Goal: Information Seeking & Learning: Learn about a topic

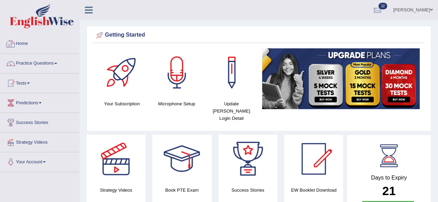
click at [23, 45] on link "Home" at bounding box center [39, 42] width 79 height 17
click at [57, 64] on span at bounding box center [55, 63] width 3 height 1
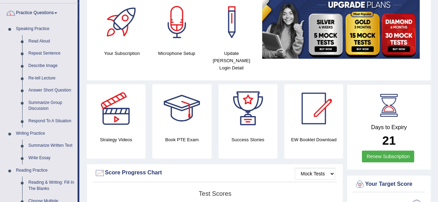
scroll to position [50, 0]
click at [36, 40] on link "Read Aloud" at bounding box center [51, 42] width 52 height 12
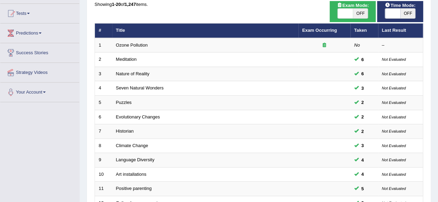
scroll to position [252, 0]
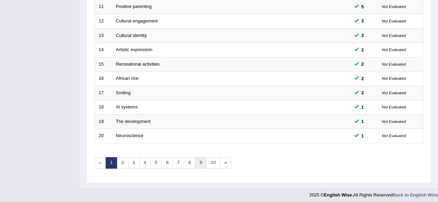
click at [198, 162] on link "9" at bounding box center [200, 162] width 11 height 11
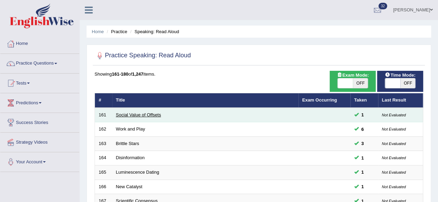
click at [120, 116] on link "Social Value of Offsets" at bounding box center [138, 114] width 45 height 5
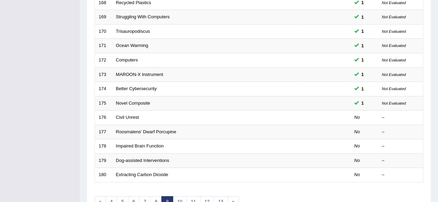
scroll to position [212, 0]
click at [181, 201] on link "10" at bounding box center [180, 202] width 14 height 11
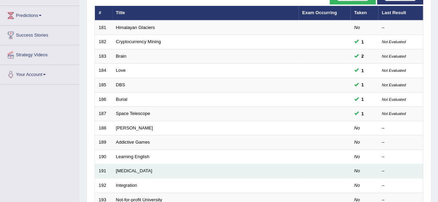
click at [128, 164] on td "[MEDICAL_DATA]" at bounding box center [205, 171] width 186 height 15
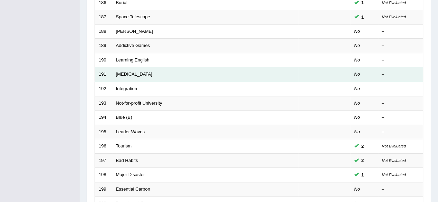
scroll to position [183, 0]
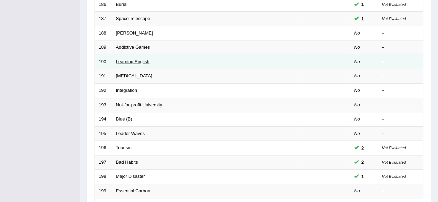
click at [120, 61] on link "Learning English" at bounding box center [133, 61] width 34 height 5
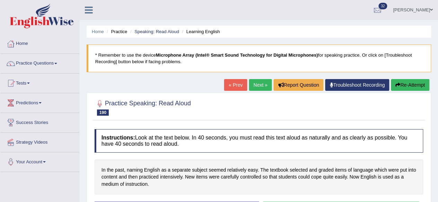
click at [116, 151] on h4 "Instructions: Look at the text below. In 40 seconds, you must read this text al…" at bounding box center [258, 140] width 328 height 23
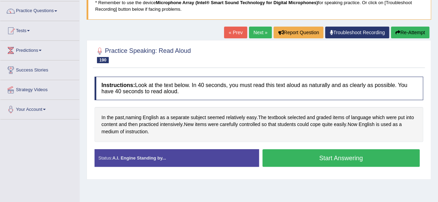
scroll to position [58, 0]
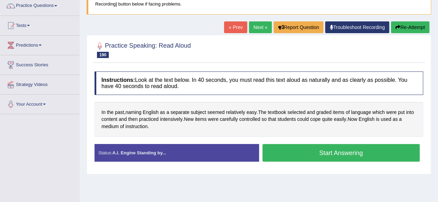
click at [278, 156] on button "Start Answering" at bounding box center [340, 153] width 157 height 18
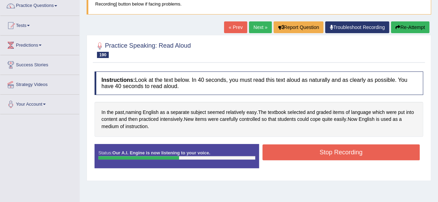
click at [282, 157] on button "Stop Recording" at bounding box center [340, 153] width 157 height 16
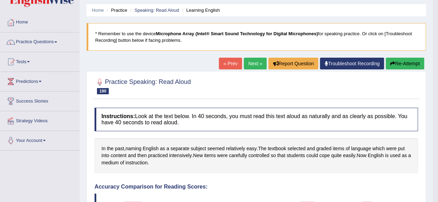
scroll to position [0, 0]
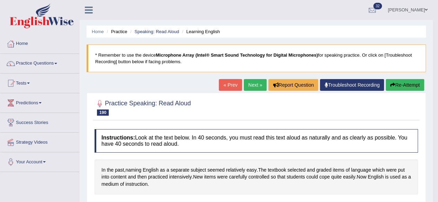
click at [254, 86] on link "Next »" at bounding box center [254, 85] width 23 height 12
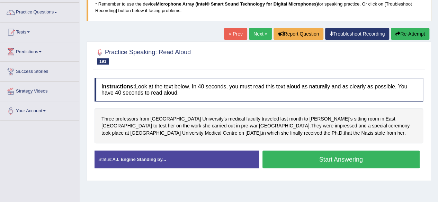
scroll to position [53, 0]
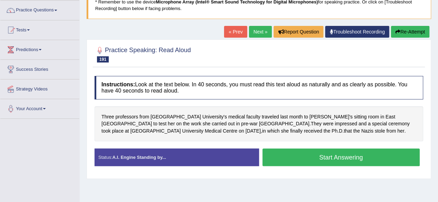
click at [288, 151] on button "Start Answering" at bounding box center [340, 158] width 157 height 18
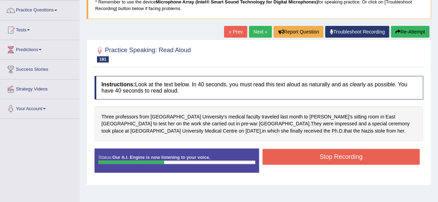
click at [303, 160] on button "Stop Recording" at bounding box center [340, 157] width 157 height 16
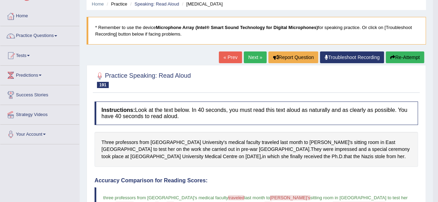
scroll to position [0, 0]
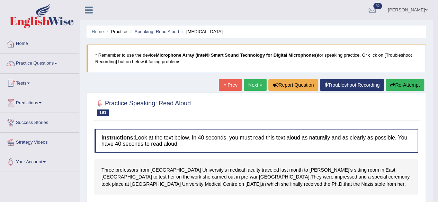
click at [253, 87] on link "Next »" at bounding box center [254, 85] width 23 height 12
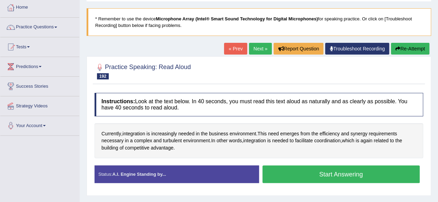
scroll to position [38, 0]
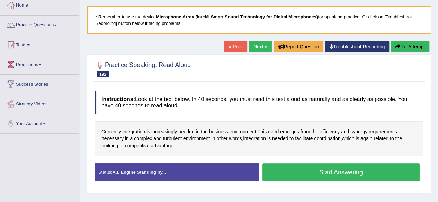
click at [368, 174] on button "Start Answering" at bounding box center [340, 173] width 157 height 18
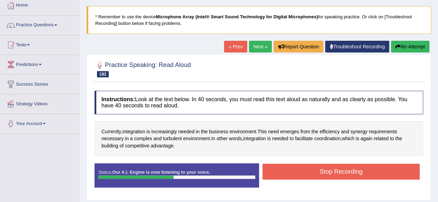
click at [375, 168] on button "Stop Recording" at bounding box center [340, 172] width 157 height 16
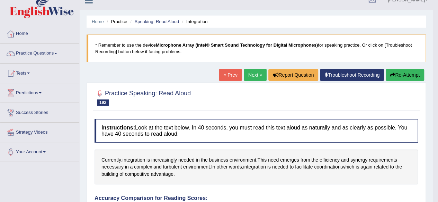
scroll to position [0, 0]
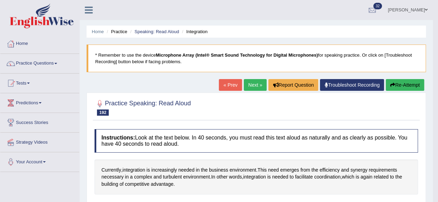
click at [252, 84] on link "Next »" at bounding box center [254, 85] width 23 height 12
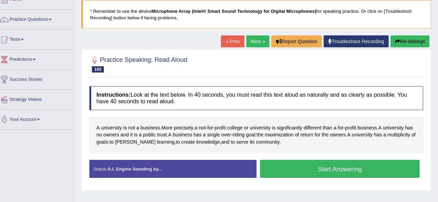
scroll to position [42, 0]
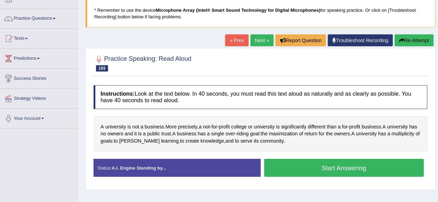
click at [383, 169] on button "Start Answering" at bounding box center [340, 169] width 157 height 18
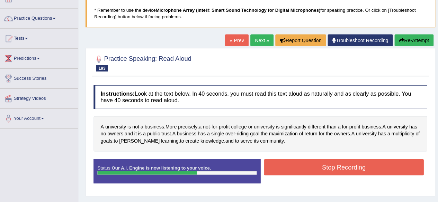
click at [387, 169] on button "Stop Recording" at bounding box center [340, 168] width 157 height 16
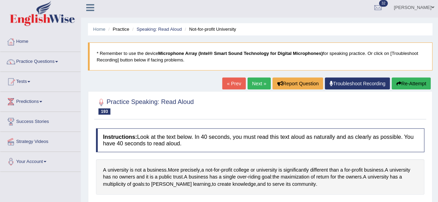
scroll to position [1, 0]
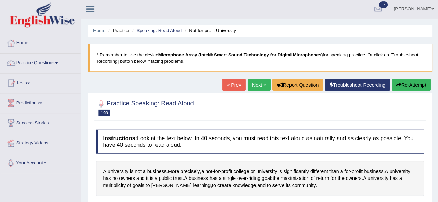
click at [255, 81] on link "Next »" at bounding box center [254, 84] width 23 height 12
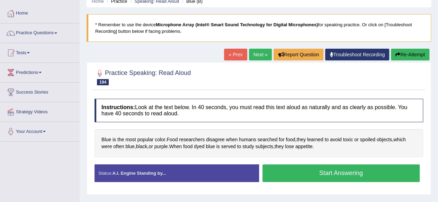
scroll to position [30, 0]
click at [388, 172] on button "Start Answering" at bounding box center [340, 174] width 157 height 18
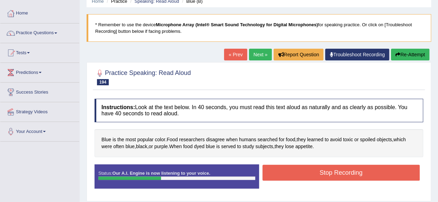
click at [399, 168] on button "Stop Recording" at bounding box center [340, 173] width 157 height 16
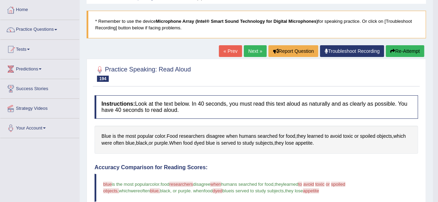
scroll to position [34, 0]
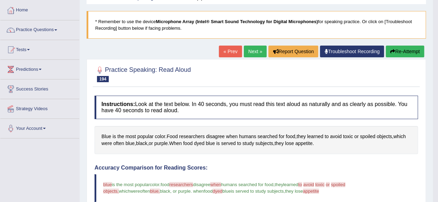
click at [252, 51] on link "Next »" at bounding box center [254, 52] width 23 height 12
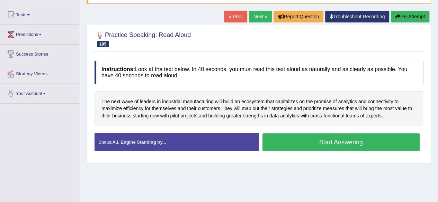
scroll to position [68, 0]
click at [387, 141] on button "Start Answering" at bounding box center [340, 143] width 157 height 18
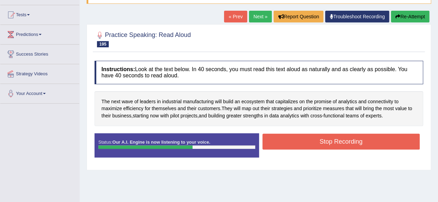
click at [401, 141] on button "Stop Recording" at bounding box center [340, 142] width 157 height 16
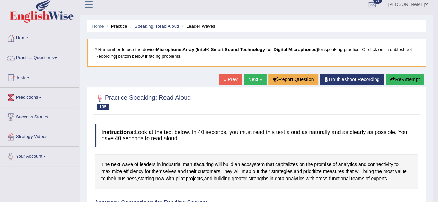
scroll to position [5, 0]
click at [255, 83] on link "Next »" at bounding box center [254, 80] width 23 height 12
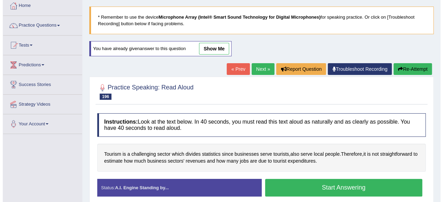
scroll to position [38, 0]
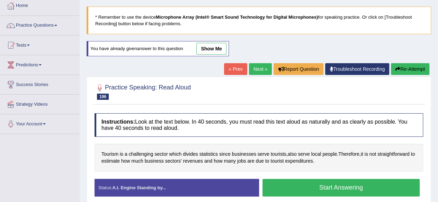
click at [360, 188] on button "Start Answering" at bounding box center [340, 188] width 157 height 18
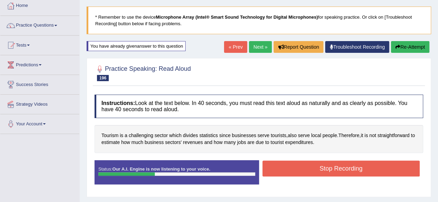
click at [376, 171] on button "Stop Recording" at bounding box center [340, 169] width 157 height 16
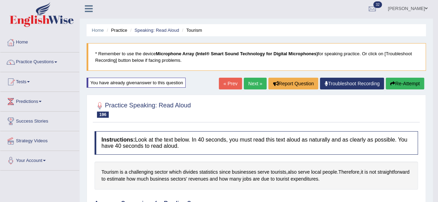
scroll to position [1, 0]
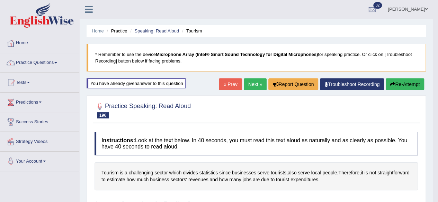
click at [256, 83] on link "Next »" at bounding box center [254, 85] width 23 height 12
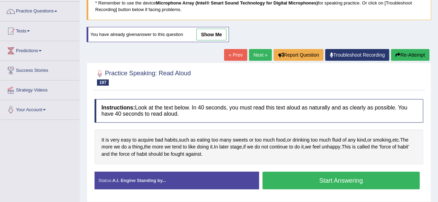
scroll to position [53, 0]
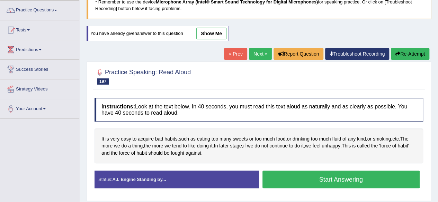
click at [380, 179] on button "Start Answering" at bounding box center [340, 180] width 157 height 18
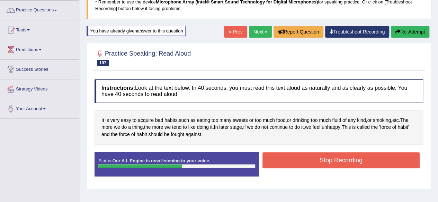
click at [396, 162] on button "Stop Recording" at bounding box center [340, 161] width 157 height 16
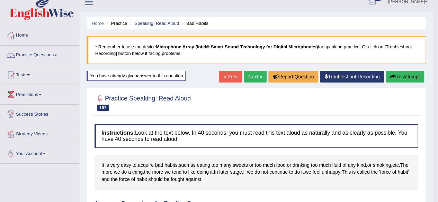
scroll to position [8, 0]
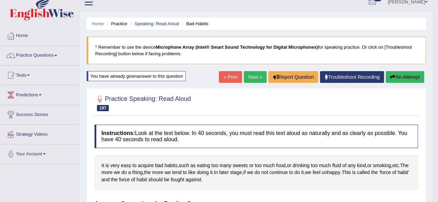
click at [255, 77] on link "Next »" at bounding box center [254, 77] width 23 height 12
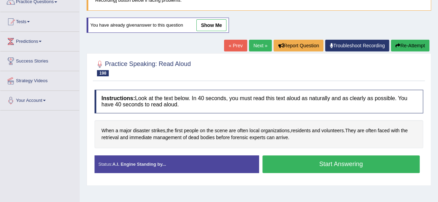
scroll to position [62, 0]
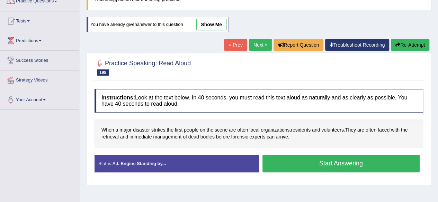
click at [370, 160] on button "Start Answering" at bounding box center [340, 164] width 157 height 18
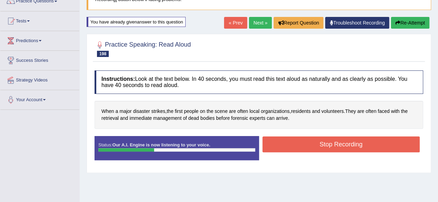
click at [384, 147] on button "Stop Recording" at bounding box center [340, 145] width 157 height 16
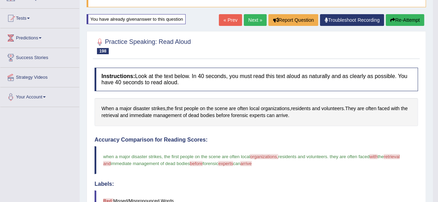
scroll to position [55, 0]
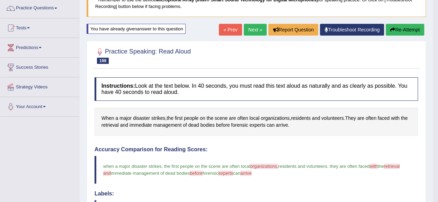
click at [252, 30] on link "Next »" at bounding box center [254, 30] width 23 height 12
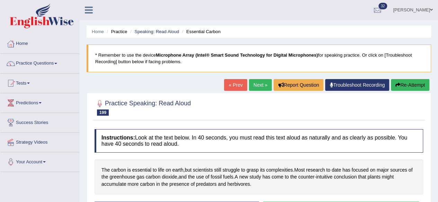
click at [39, 88] on link "Tests" at bounding box center [39, 82] width 79 height 17
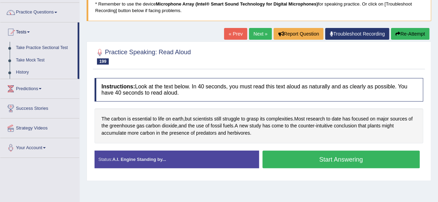
scroll to position [52, 0]
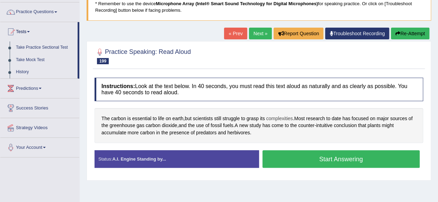
click at [282, 121] on span "complexities" at bounding box center [279, 118] width 27 height 7
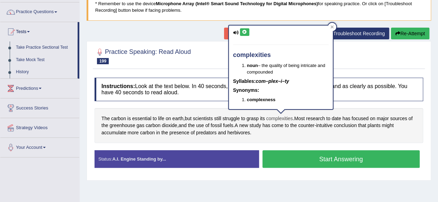
click at [245, 30] on icon at bounding box center [244, 32] width 5 height 4
click at [293, 186] on div "Home Practice Speaking: Read Aloud Essential Carbon * Remember to use the devic…" at bounding box center [259, 121] width 358 height 346
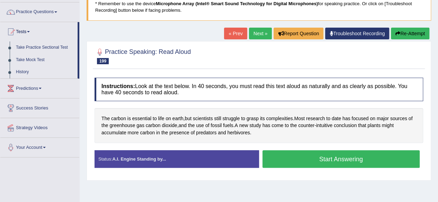
click at [380, 158] on button "Start Answering" at bounding box center [340, 159] width 157 height 18
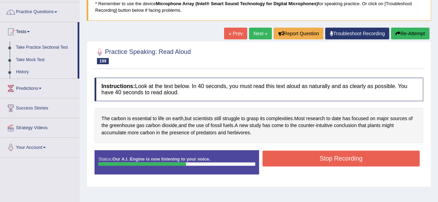
click at [392, 155] on button "Stop Recording" at bounding box center [340, 159] width 157 height 16
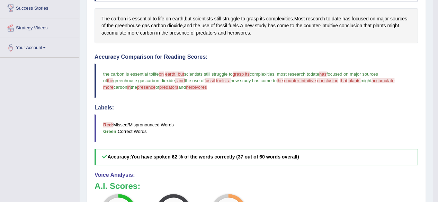
scroll to position [0, 0]
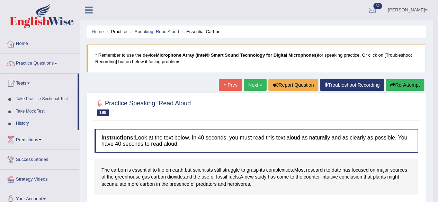
click at [250, 83] on link "Next »" at bounding box center [254, 85] width 23 height 12
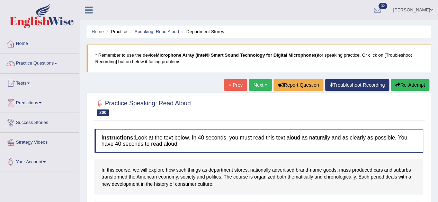
click at [375, 189] on div "In this course, we will explore how such things as department stores, nationall…" at bounding box center [258, 177] width 328 height 35
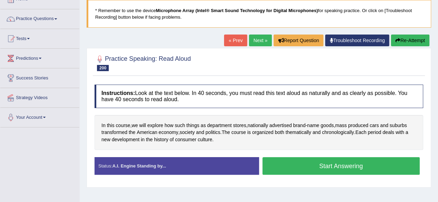
scroll to position [45, 0]
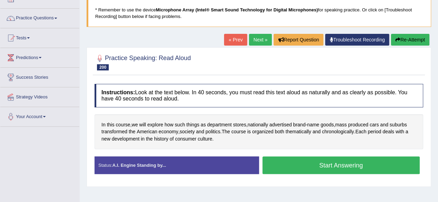
click at [355, 167] on button "Start Answering" at bounding box center [340, 166] width 157 height 18
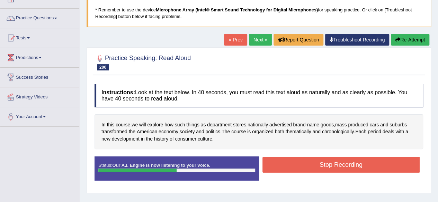
click at [367, 163] on button "Stop Recording" at bounding box center [340, 165] width 157 height 16
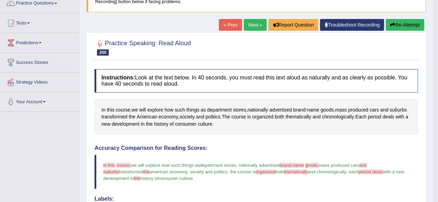
scroll to position [60, 0]
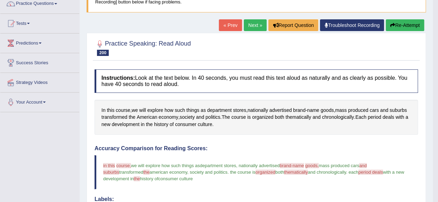
click at [255, 22] on link "Next »" at bounding box center [254, 25] width 23 height 12
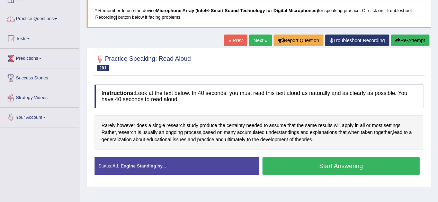
scroll to position [45, 0]
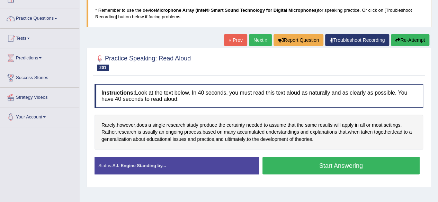
click at [372, 163] on button "Start Answering" at bounding box center [340, 166] width 157 height 18
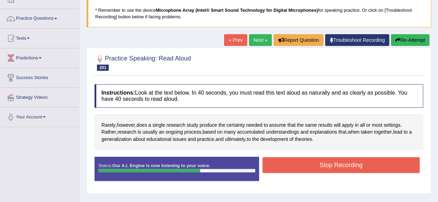
click at [391, 159] on button "Stop Recording" at bounding box center [340, 165] width 157 height 16
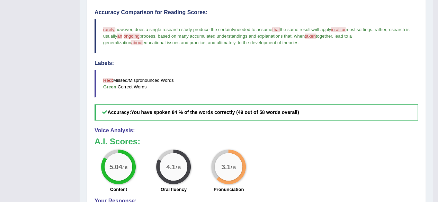
scroll to position [212, 0]
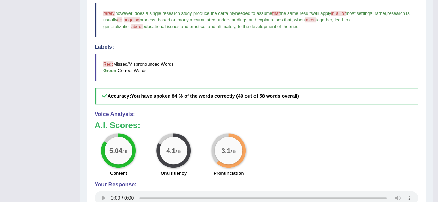
click at [227, 55] on blockquote "Red: Missed/Mispronounced Words Green: Correct Words" at bounding box center [255, 68] width 323 height 28
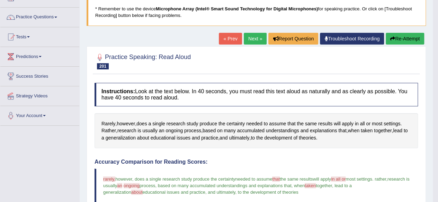
scroll to position [0, 0]
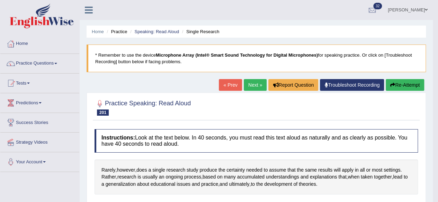
click at [57, 63] on span at bounding box center [55, 63] width 3 height 1
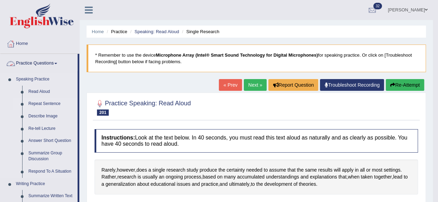
click at [43, 101] on link "Repeat Sentence" at bounding box center [51, 104] width 52 height 12
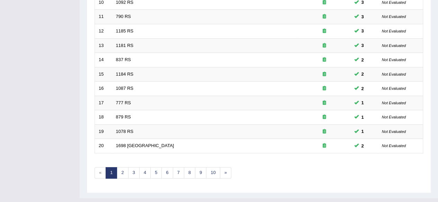
scroll to position [252, 0]
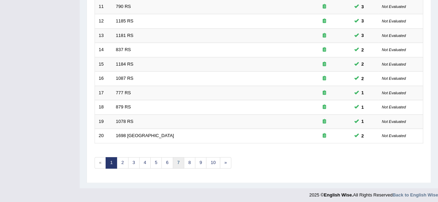
click at [178, 158] on link "7" at bounding box center [178, 162] width 11 height 11
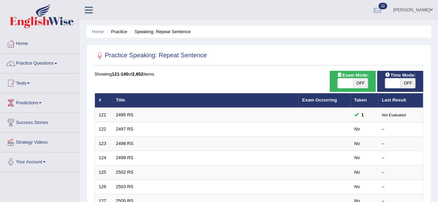
click at [358, 82] on span "OFF" at bounding box center [359, 84] width 15 height 10
checkbox input "true"
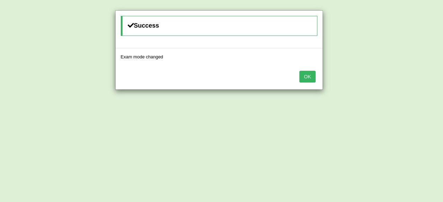
click at [306, 75] on button "OK" at bounding box center [307, 77] width 16 height 12
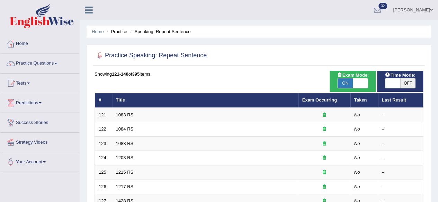
click at [410, 82] on span "OFF" at bounding box center [407, 84] width 15 height 10
checkbox input "true"
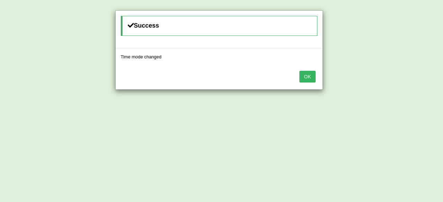
click at [309, 78] on button "OK" at bounding box center [307, 77] width 16 height 12
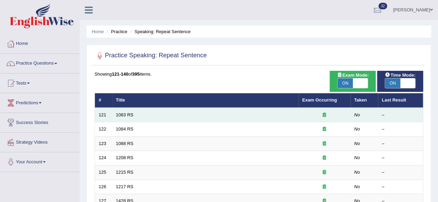
click at [284, 112] on td "1083 RS" at bounding box center [205, 115] width 186 height 15
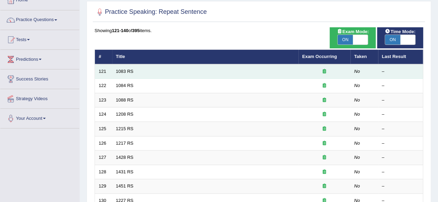
scroll to position [43, 0]
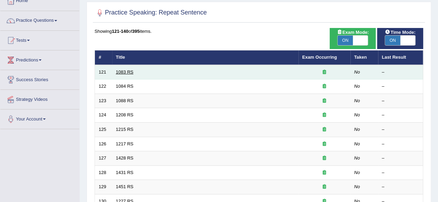
click at [128, 72] on link "1083 RS" at bounding box center [125, 72] width 18 height 5
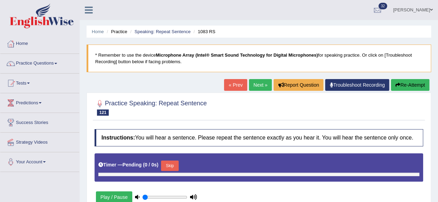
type input "1"
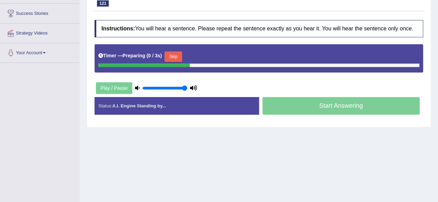
scroll to position [160, 0]
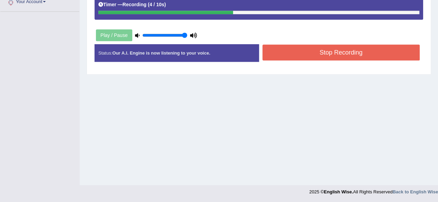
click at [304, 53] on button "Stop Recording" at bounding box center [340, 53] width 157 height 16
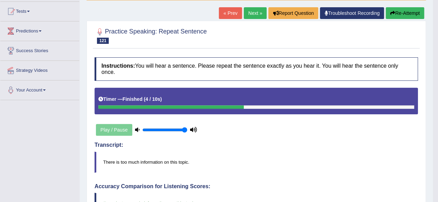
scroll to position [68, 0]
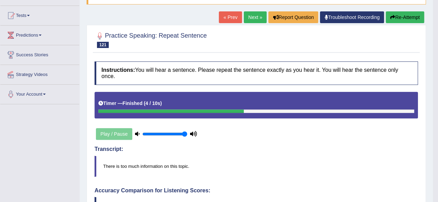
click at [255, 18] on link "Next »" at bounding box center [254, 17] width 23 height 12
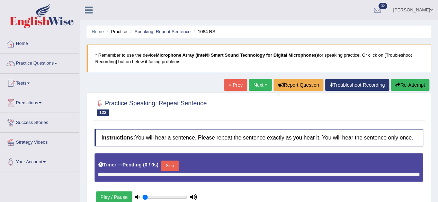
type input "1"
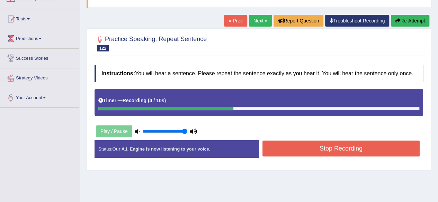
scroll to position [69, 0]
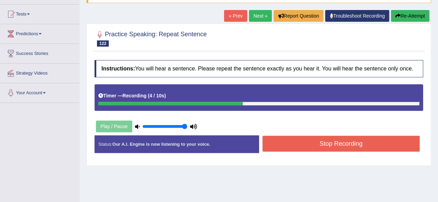
click at [318, 142] on button "Stop Recording" at bounding box center [340, 144] width 157 height 16
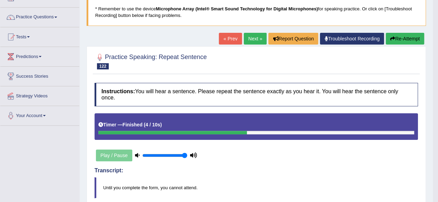
scroll to position [43, 0]
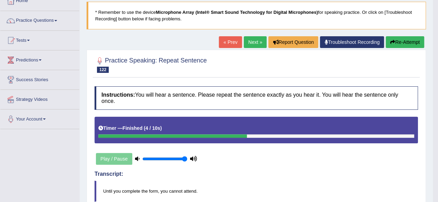
click at [247, 45] on link "Next »" at bounding box center [254, 42] width 23 height 12
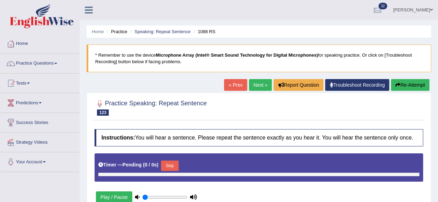
type input "1"
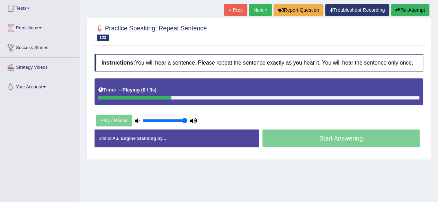
scroll to position [77, 0]
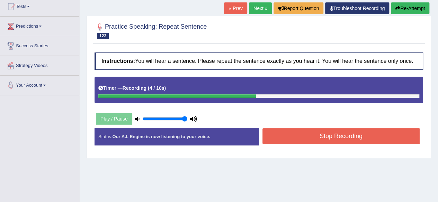
click at [281, 136] on button "Stop Recording" at bounding box center [340, 136] width 157 height 16
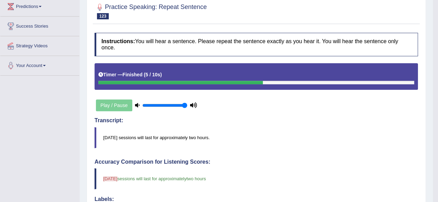
scroll to position [0, 0]
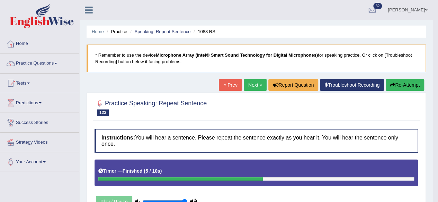
click at [247, 86] on link "Next »" at bounding box center [254, 85] width 23 height 12
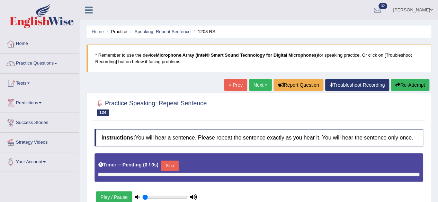
type input "1"
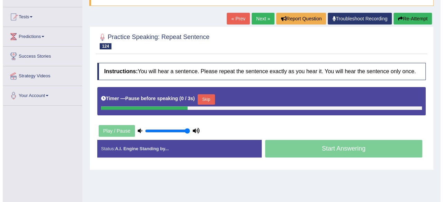
scroll to position [67, 0]
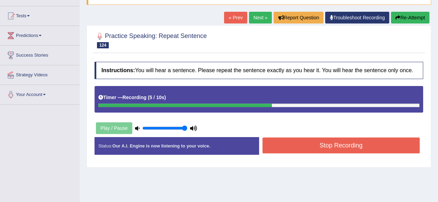
click at [285, 148] on button "Stop Recording" at bounding box center [340, 146] width 157 height 16
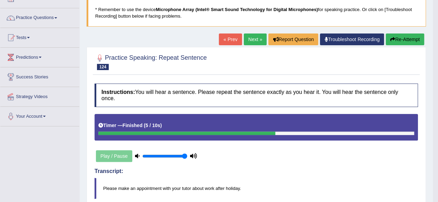
scroll to position [0, 0]
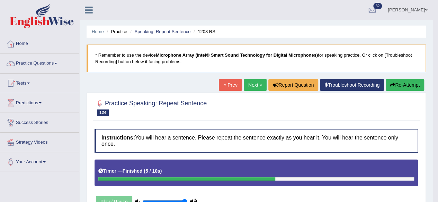
click at [254, 86] on link "Next »" at bounding box center [254, 85] width 23 height 12
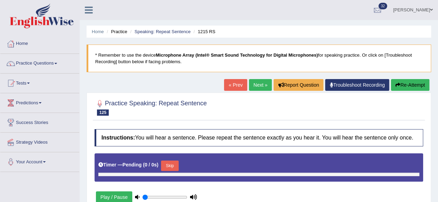
type input "1"
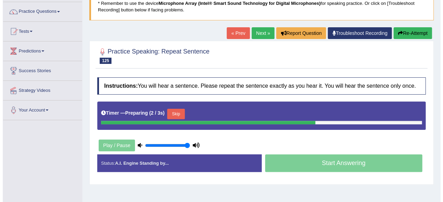
scroll to position [55, 0]
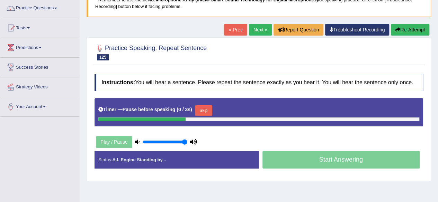
click at [209, 111] on button "Skip" at bounding box center [203, 110] width 17 height 10
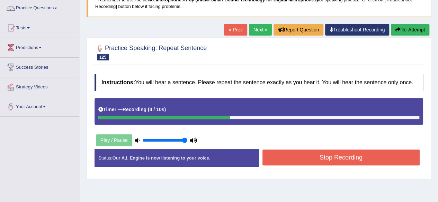
click at [274, 162] on button "Stop Recording" at bounding box center [340, 158] width 157 height 16
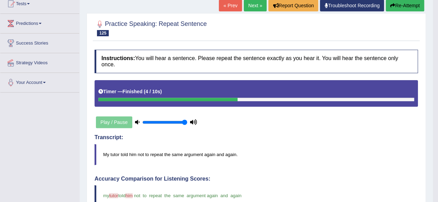
scroll to position [53, 0]
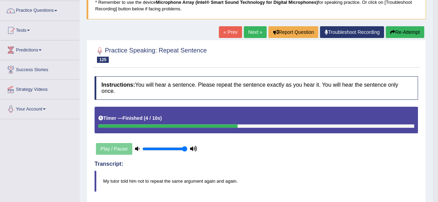
click at [252, 36] on link "Next »" at bounding box center [254, 32] width 23 height 12
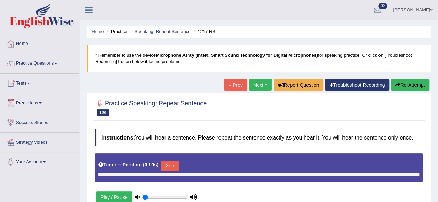
type input "1"
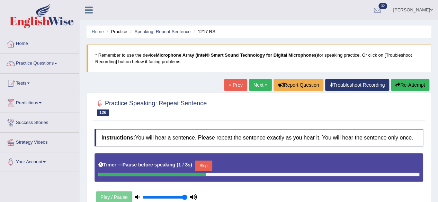
click at [203, 169] on button "Skip" at bounding box center [203, 166] width 17 height 10
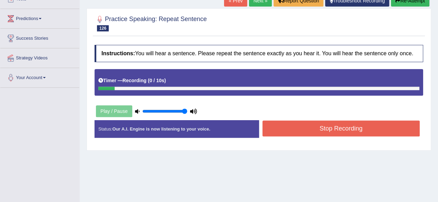
scroll to position [85, 0]
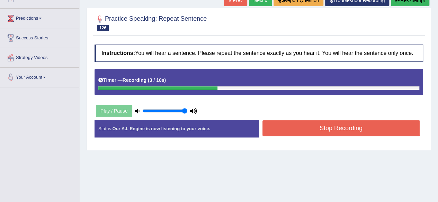
click at [278, 129] on button "Stop Recording" at bounding box center [340, 128] width 157 height 16
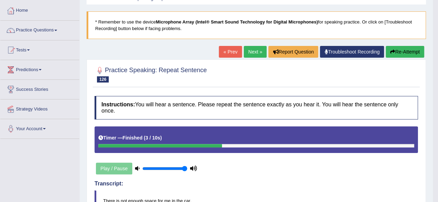
scroll to position [32, 0]
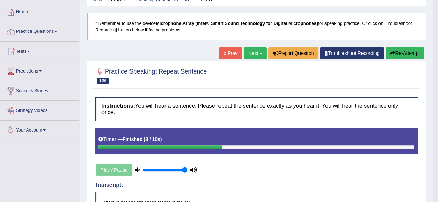
click at [250, 51] on link "Next »" at bounding box center [254, 53] width 23 height 12
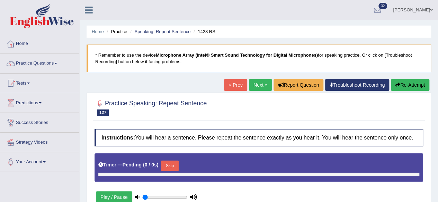
type input "1"
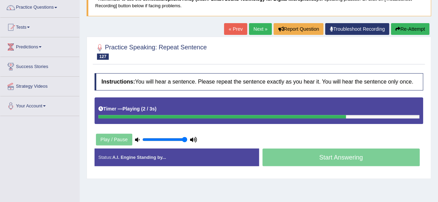
scroll to position [57, 0]
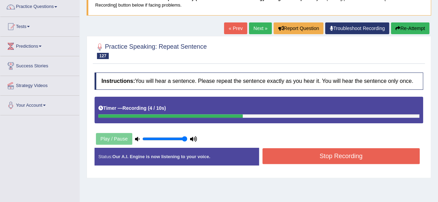
click at [376, 154] on button "Stop Recording" at bounding box center [340, 156] width 157 height 16
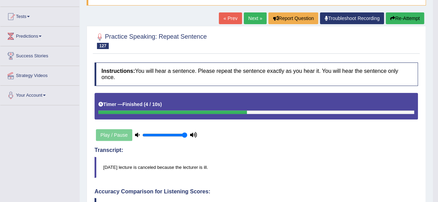
scroll to position [65, 0]
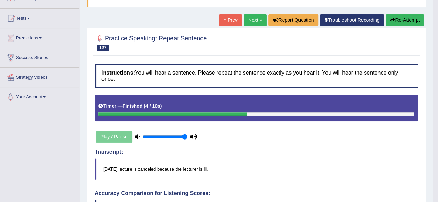
click at [252, 19] on link "Next »" at bounding box center [254, 20] width 23 height 12
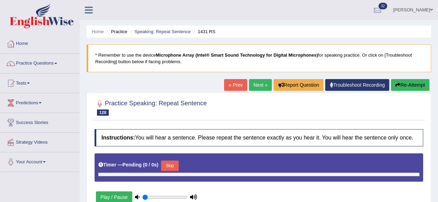
type input "1"
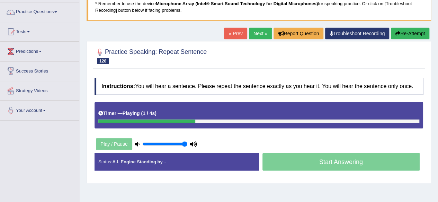
scroll to position [52, 0]
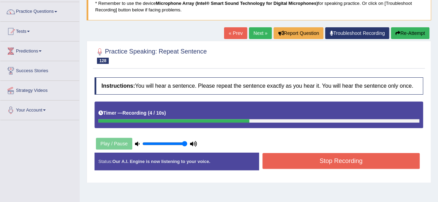
click at [380, 160] on button "Stop Recording" at bounding box center [340, 161] width 157 height 16
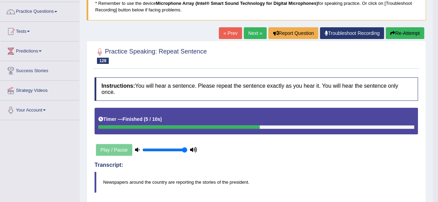
scroll to position [50, 0]
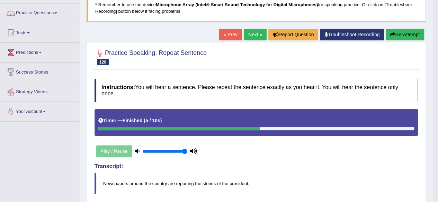
click at [249, 37] on link "Next »" at bounding box center [254, 35] width 23 height 12
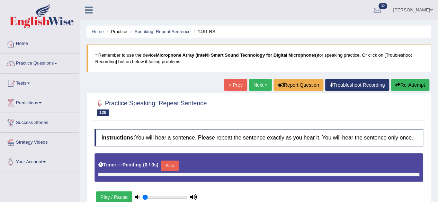
type input "1"
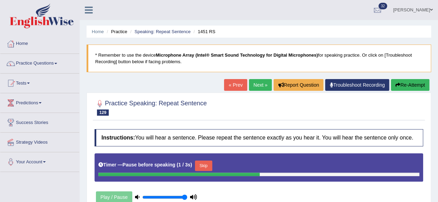
click at [201, 165] on button "Skip" at bounding box center [203, 166] width 17 height 10
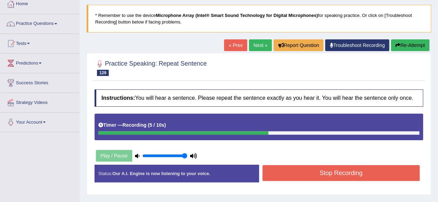
scroll to position [41, 0]
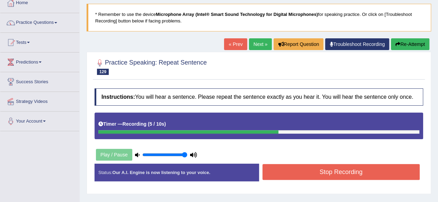
click at [318, 166] on button "Stop Recording" at bounding box center [340, 172] width 157 height 16
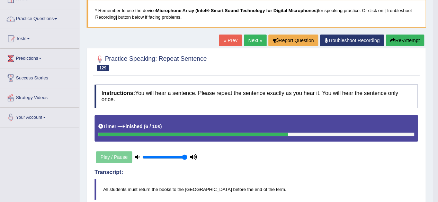
scroll to position [43, 0]
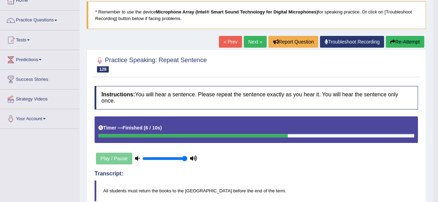
click at [246, 38] on link "Next »" at bounding box center [254, 42] width 23 height 12
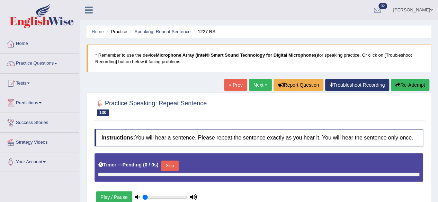
type input "1"
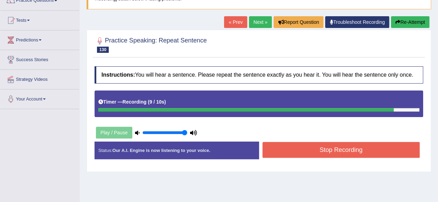
scroll to position [67, 0]
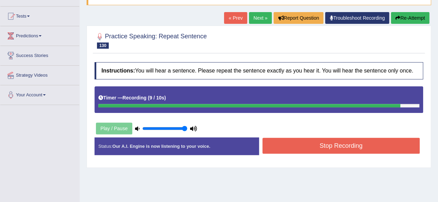
click at [291, 141] on button "Stop Recording" at bounding box center [340, 146] width 157 height 16
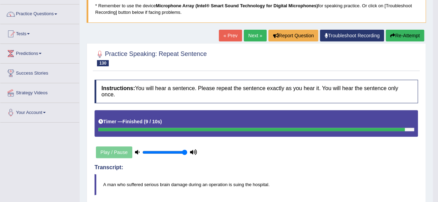
scroll to position [0, 0]
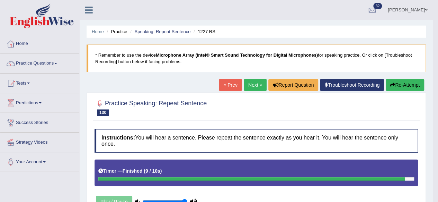
click at [252, 86] on link "Next »" at bounding box center [254, 85] width 23 height 12
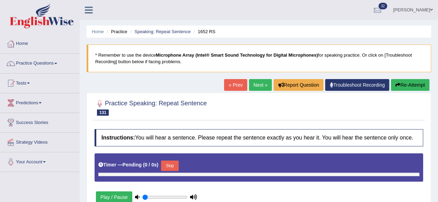
type input "1"
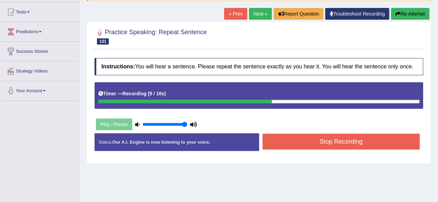
scroll to position [71, 0]
click at [329, 142] on button "Stop Recording" at bounding box center [340, 142] width 157 height 16
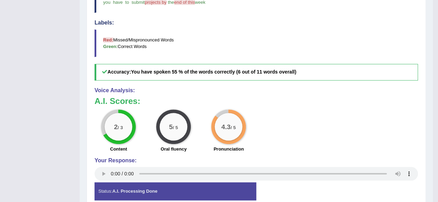
scroll to position [274, 0]
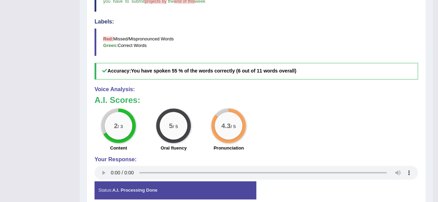
click at [313, 126] on div "2 / 3 Content 5 / 5 Oral fluency 4.3 / 5 Pronunciation" at bounding box center [256, 131] width 330 height 45
click at [418, 13] on div "Instructions: You will hear a sentence. Please repeat the sentence exactly as y…" at bounding box center [256, 30] width 326 height 357
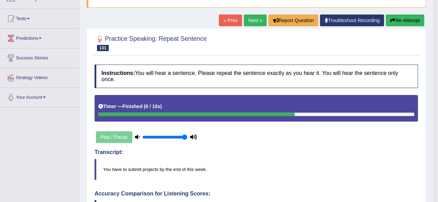
scroll to position [0, 0]
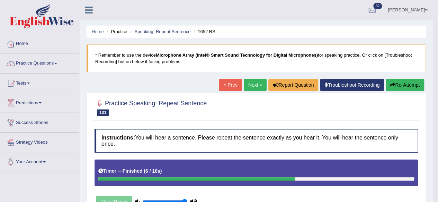
click at [57, 63] on span at bounding box center [55, 63] width 3 height 1
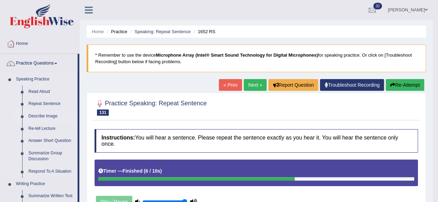
click at [34, 110] on link "Describe Image" at bounding box center [51, 116] width 52 height 12
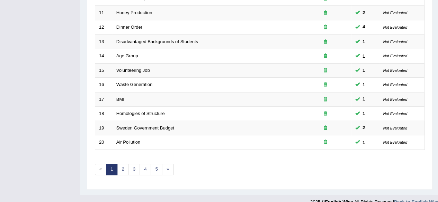
scroll to position [252, 0]
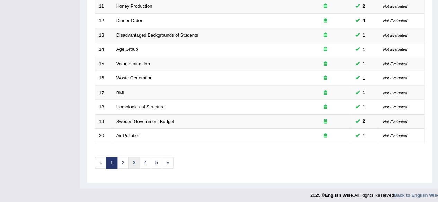
click at [133, 159] on link "3" at bounding box center [133, 162] width 11 height 11
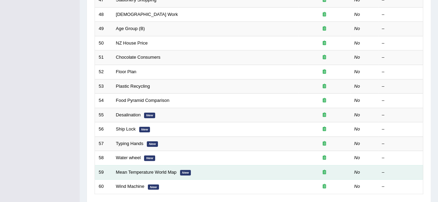
click at [153, 166] on td "Mean Temperature World Map New" at bounding box center [205, 172] width 186 height 15
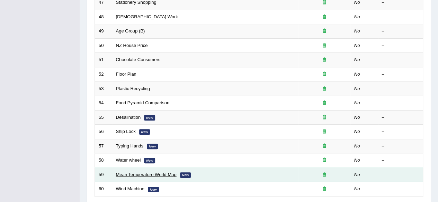
click at [153, 172] on link "Mean Temperature World Map" at bounding box center [146, 174] width 61 height 5
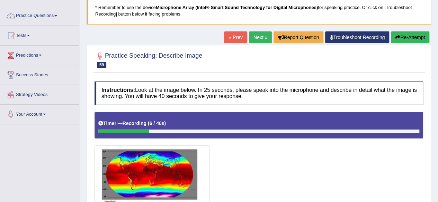
scroll to position [43, 0]
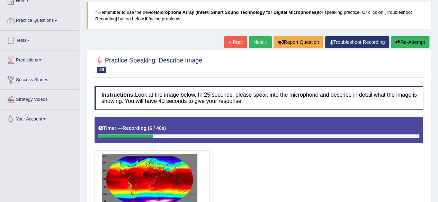
click at [409, 42] on button "Re-Attempt" at bounding box center [409, 42] width 38 height 12
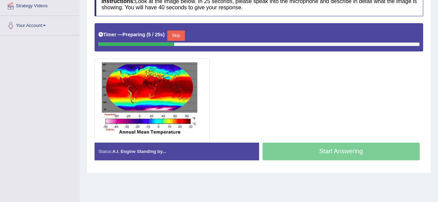
scroll to position [136, 0]
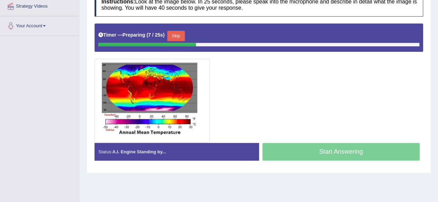
click at [178, 35] on button "Skip" at bounding box center [175, 36] width 17 height 10
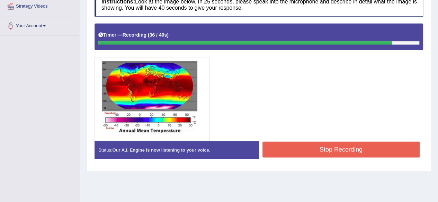
click at [366, 149] on button "Stop Recording" at bounding box center [340, 150] width 157 height 16
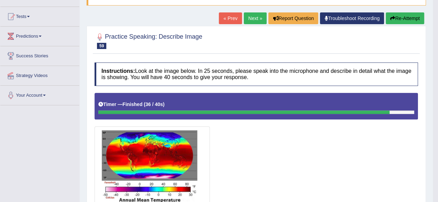
scroll to position [60, 0]
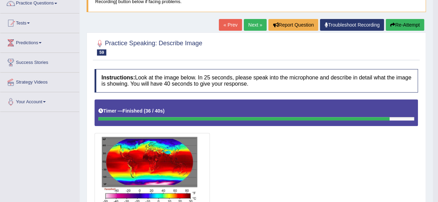
click at [250, 22] on link "Next »" at bounding box center [254, 25] width 23 height 12
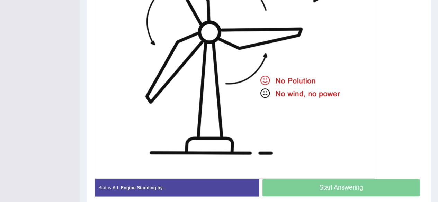
scroll to position [301, 0]
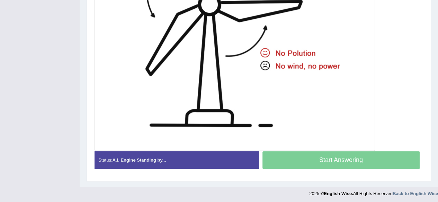
click at [379, 138] on div at bounding box center [258, 5] width 328 height 292
click at [373, 164] on div "Start Answering" at bounding box center [341, 160] width 164 height 19
click at [377, 153] on div "Start Answering" at bounding box center [341, 160] width 164 height 19
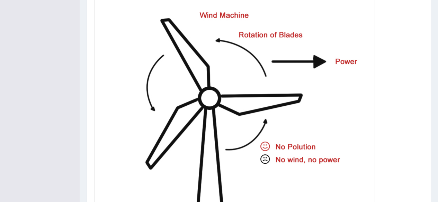
scroll to position [162, 0]
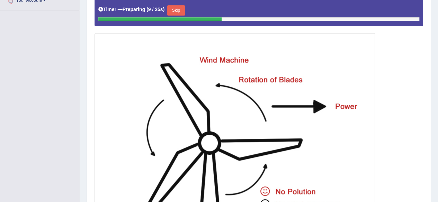
click at [176, 12] on button "Skip" at bounding box center [175, 10] width 17 height 10
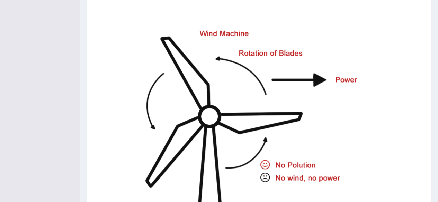
scroll to position [187, 0]
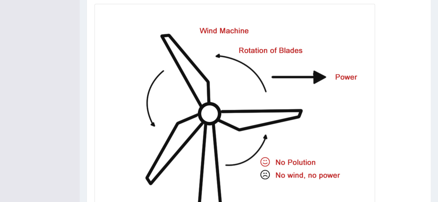
click at [386, 126] on div at bounding box center [258, 115] width 328 height 290
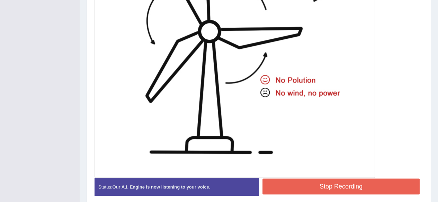
scroll to position [276, 0]
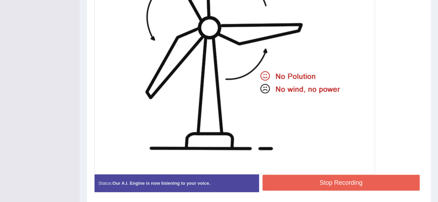
click at [388, 181] on button "Stop Recording" at bounding box center [340, 183] width 157 height 16
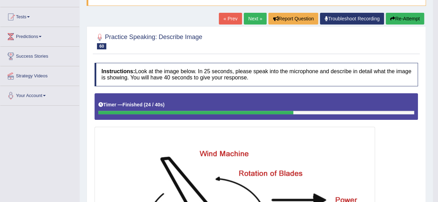
scroll to position [66, 0]
click at [252, 16] on link "Next »" at bounding box center [254, 19] width 23 height 12
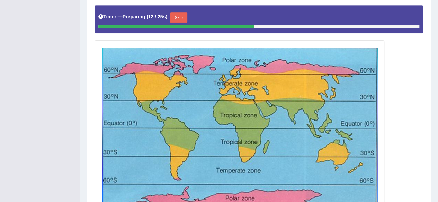
scroll to position [165, 0]
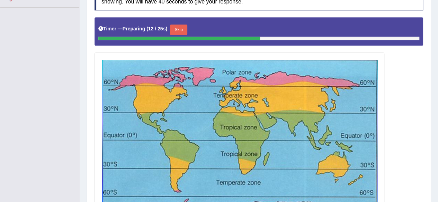
click at [176, 28] on button "Skip" at bounding box center [178, 30] width 17 height 10
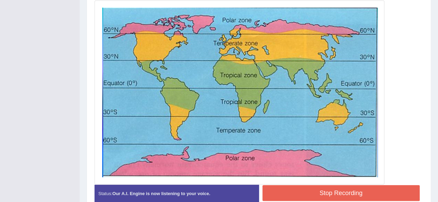
scroll to position [197, 0]
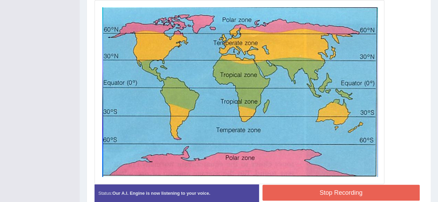
click at [370, 189] on button "Stop Recording" at bounding box center [340, 193] width 157 height 16
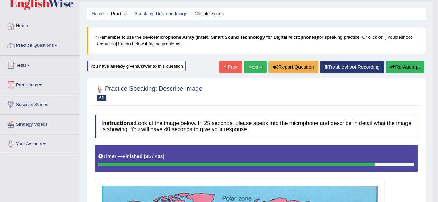
scroll to position [0, 0]
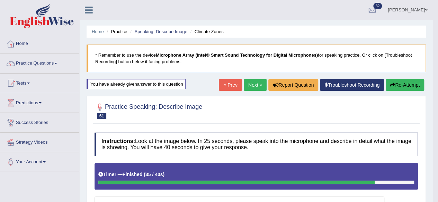
click at [255, 82] on link "Next »" at bounding box center [254, 85] width 23 height 12
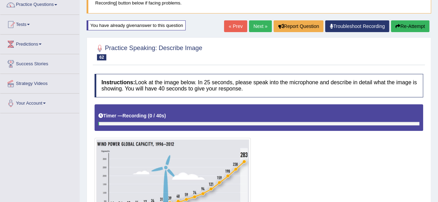
scroll to position [57, 0]
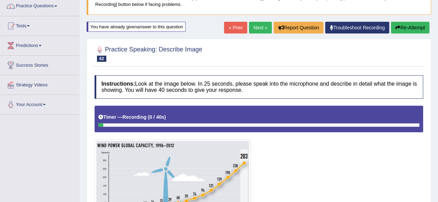
click at [407, 26] on button "Re-Attempt" at bounding box center [409, 28] width 38 height 12
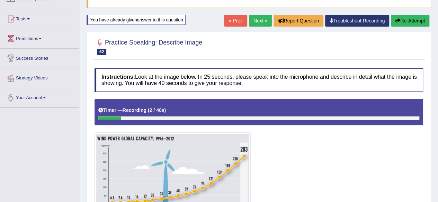
scroll to position [67, 0]
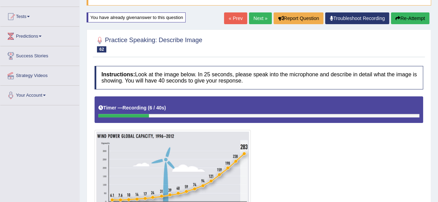
click at [415, 15] on button "Re-Attempt" at bounding box center [409, 18] width 38 height 12
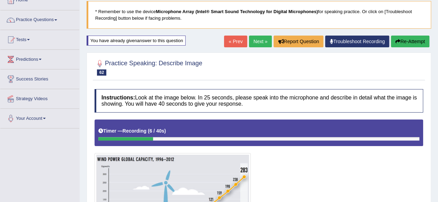
scroll to position [38, 0]
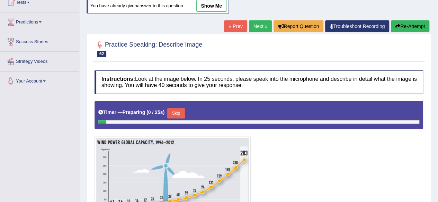
scroll to position [74, 0]
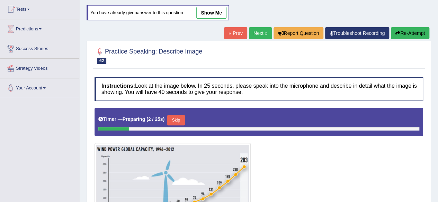
click at [259, 32] on link "Next »" at bounding box center [260, 33] width 23 height 12
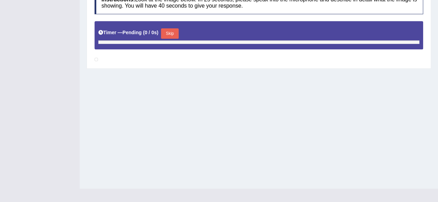
scroll to position [160, 0]
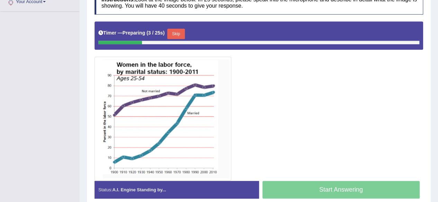
click at [179, 31] on button "Skip" at bounding box center [175, 34] width 17 height 10
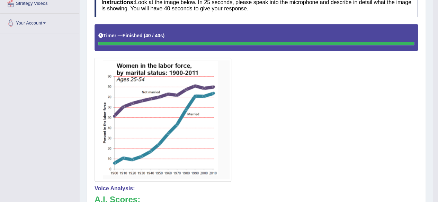
scroll to position [0, 0]
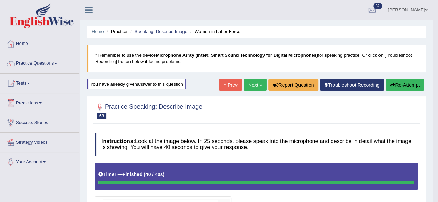
click at [248, 88] on link "Next »" at bounding box center [254, 85] width 23 height 12
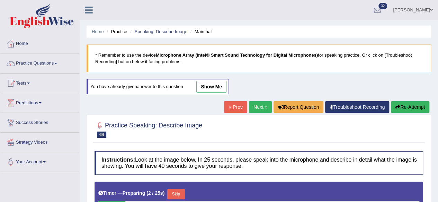
click at [258, 106] on link "Next »" at bounding box center [260, 107] width 23 height 12
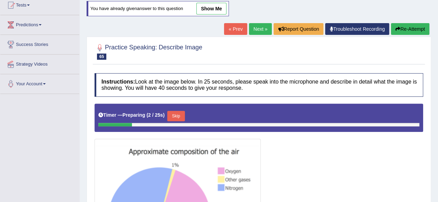
scroll to position [80, 0]
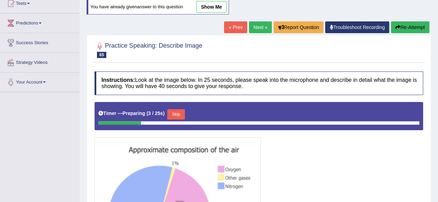
click at [258, 28] on link "Next »" at bounding box center [260, 27] width 23 height 12
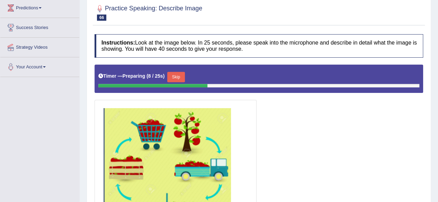
scroll to position [96, 0]
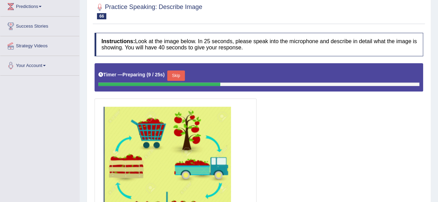
click at [177, 76] on button "Skip" at bounding box center [175, 76] width 17 height 10
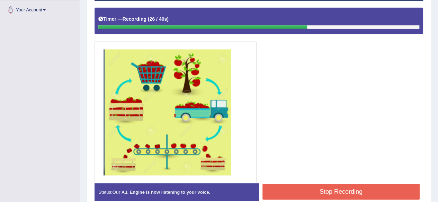
scroll to position [152, 0]
click at [367, 188] on button "Stop Recording" at bounding box center [340, 192] width 157 height 16
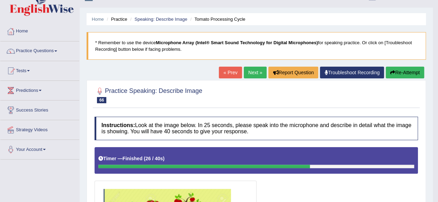
scroll to position [0, 0]
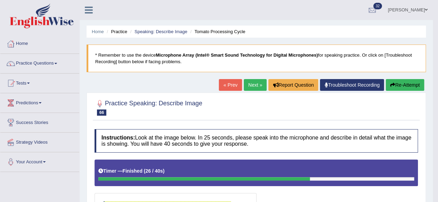
click at [57, 63] on span at bounding box center [55, 63] width 3 height 1
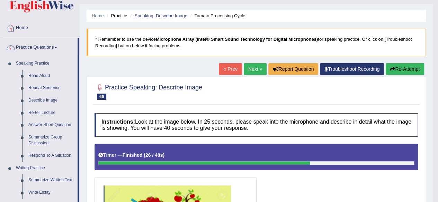
scroll to position [18, 0]
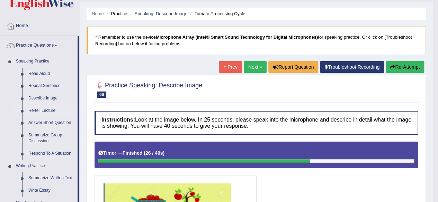
click at [38, 110] on link "Re-tell Lecture" at bounding box center [51, 111] width 52 height 12
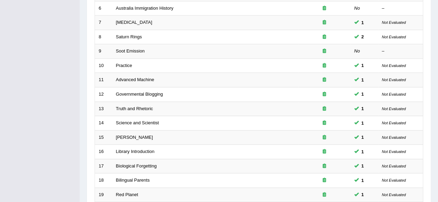
scroll to position [252, 0]
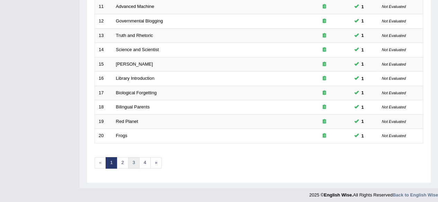
click at [134, 161] on link "3" at bounding box center [133, 162] width 11 height 11
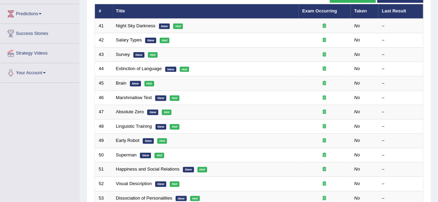
scroll to position [90, 0]
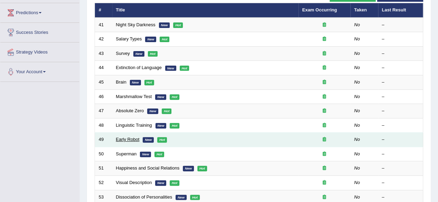
click at [128, 137] on link "Early Robot" at bounding box center [128, 139] width 24 height 5
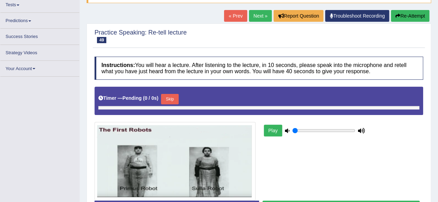
scroll to position [78, 0]
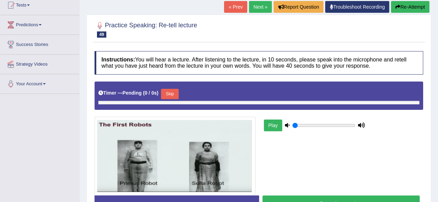
type input "1"
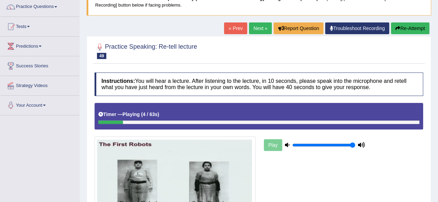
scroll to position [43, 0]
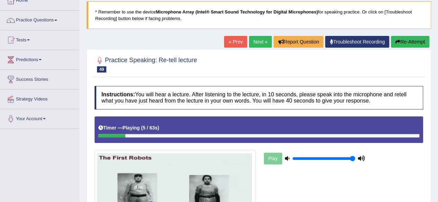
click at [255, 37] on link "Next »" at bounding box center [260, 42] width 23 height 12
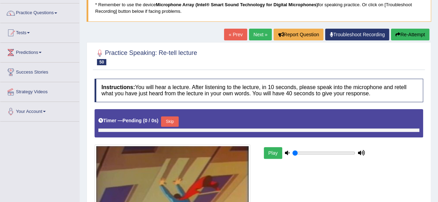
scroll to position [56, 0]
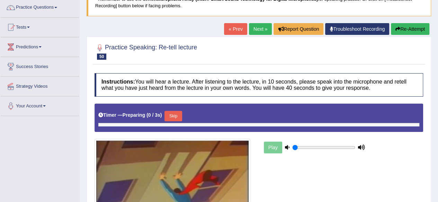
type input "1"
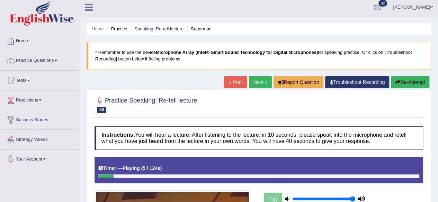
scroll to position [0, 0]
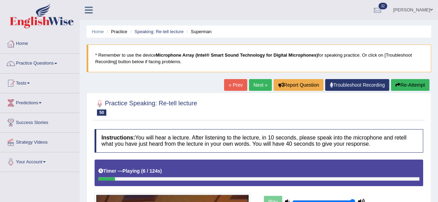
click at [57, 63] on span at bounding box center [55, 63] width 3 height 1
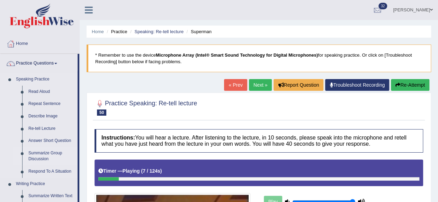
click at [66, 157] on link "Summarize Group Discussion" at bounding box center [51, 156] width 52 height 18
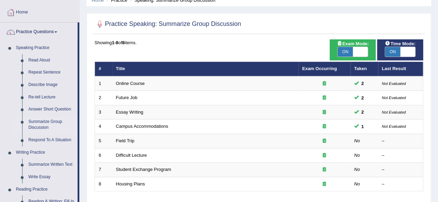
scroll to position [35, 0]
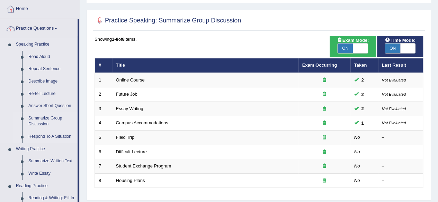
click at [48, 137] on link "Respond To A Situation" at bounding box center [51, 137] width 52 height 12
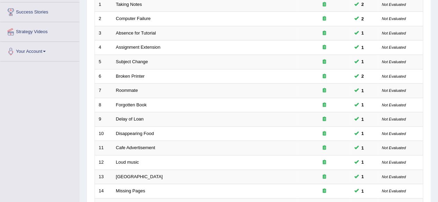
scroll to position [116, 0]
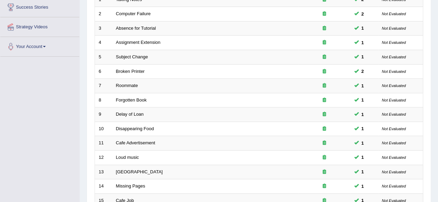
click at [134, 156] on link "Loud music" at bounding box center [127, 157] width 23 height 5
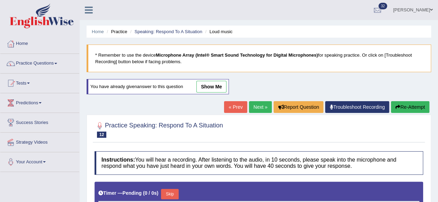
type input "1"
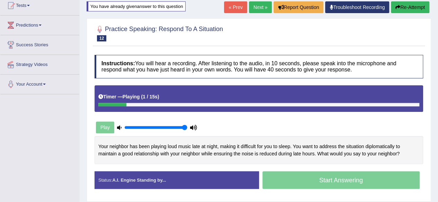
scroll to position [83, 0]
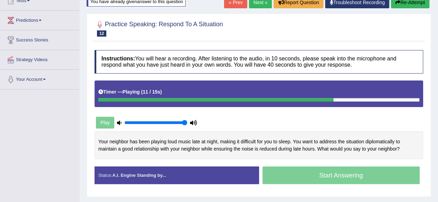
click at [378, 19] on div at bounding box center [258, 28] width 328 height 21
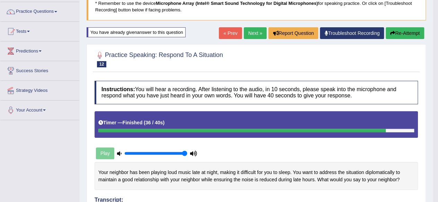
scroll to position [49, 0]
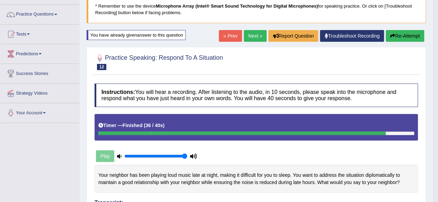
click at [248, 39] on link "Next »" at bounding box center [254, 36] width 23 height 12
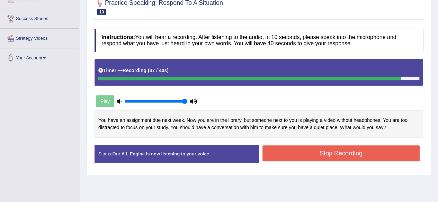
scroll to position [104, 0]
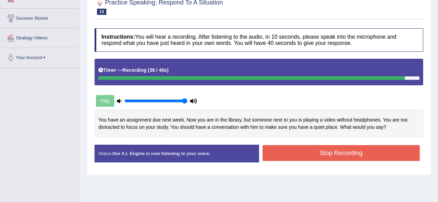
click at [381, 156] on button "Stop Recording" at bounding box center [340, 153] width 157 height 16
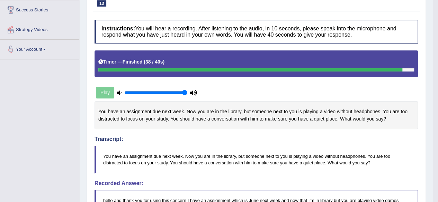
scroll to position [0, 0]
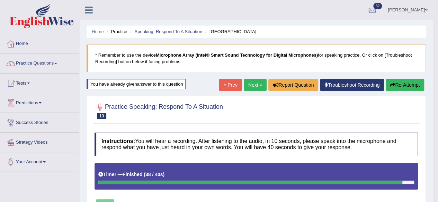
click at [251, 80] on link "Next »" at bounding box center [254, 85] width 23 height 12
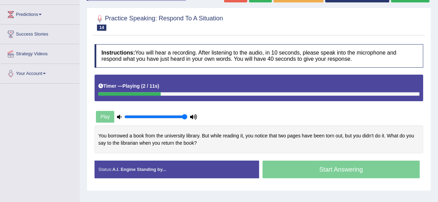
scroll to position [91, 0]
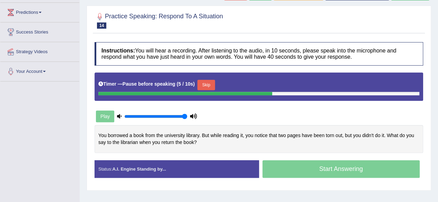
click at [211, 84] on button "Skip" at bounding box center [205, 85] width 17 height 10
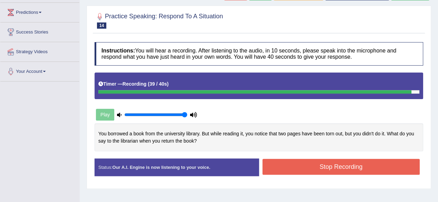
click at [380, 163] on button "Stop Recording" at bounding box center [340, 167] width 157 height 16
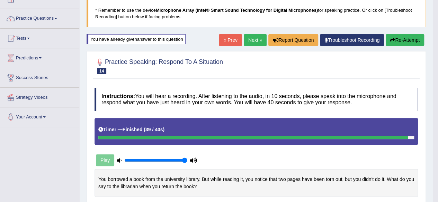
scroll to position [44, 0]
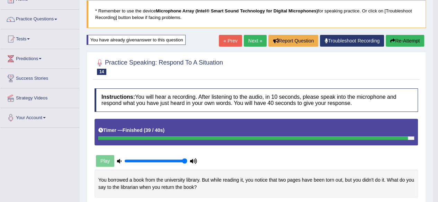
click at [252, 39] on link "Next »" at bounding box center [254, 41] width 23 height 12
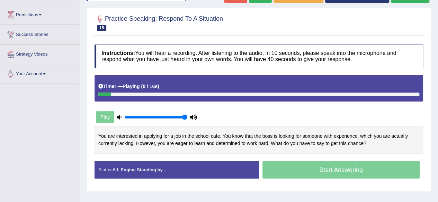
scroll to position [88, 0]
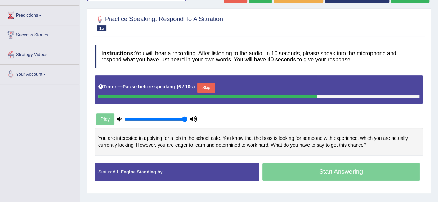
click at [208, 90] on button "Skip" at bounding box center [205, 88] width 17 height 10
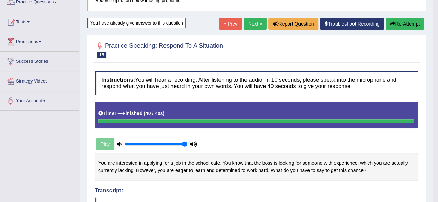
scroll to position [56, 0]
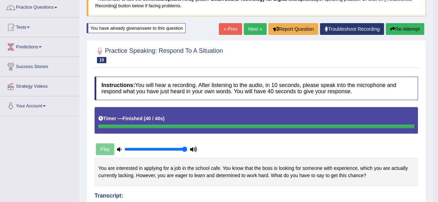
click at [252, 30] on link "Next »" at bounding box center [254, 29] width 23 height 12
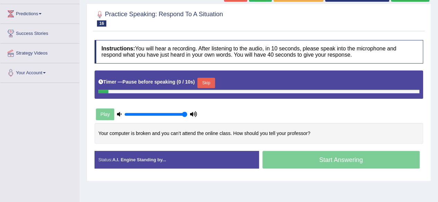
scroll to position [90, 0]
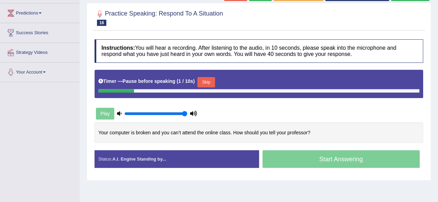
click at [209, 79] on button "Skip" at bounding box center [205, 82] width 17 height 10
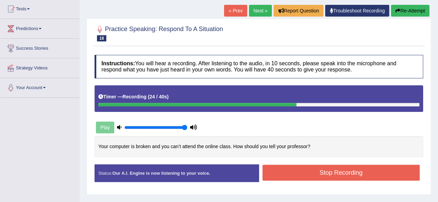
scroll to position [73, 0]
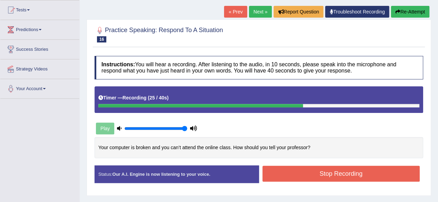
click at [323, 166] on div "Start Answering" at bounding box center [341, 166] width 164 height 0
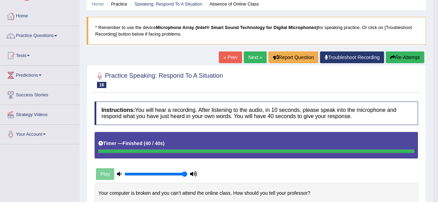
scroll to position [27, 0]
